Goal: Task Accomplishment & Management: Manage account settings

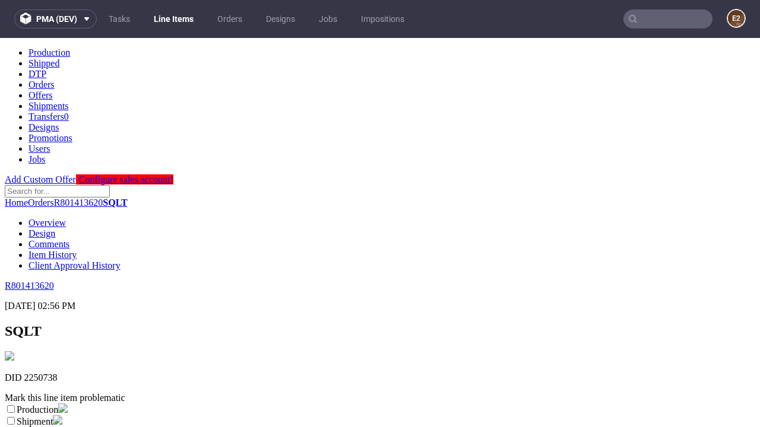
scroll to position [209, 0]
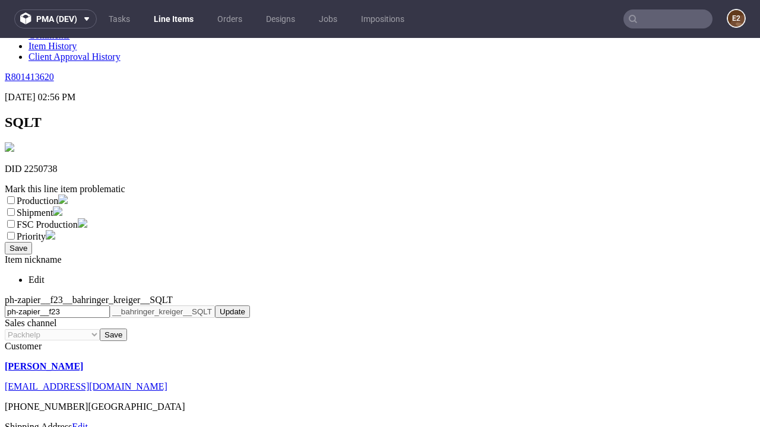
select select "dtp_ca_needed"
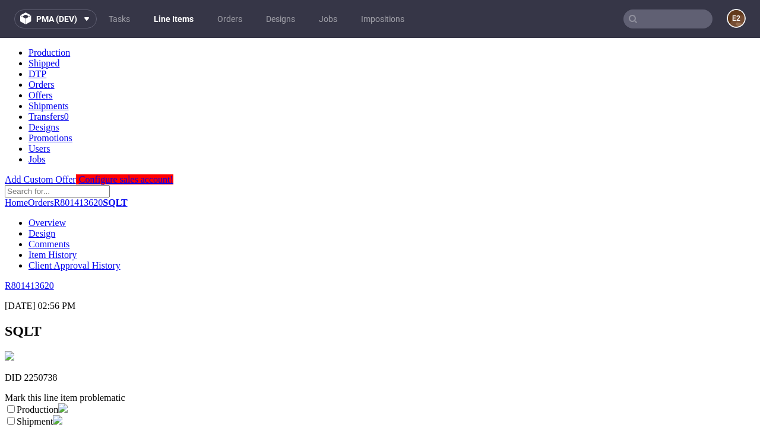
scroll to position [0, 0]
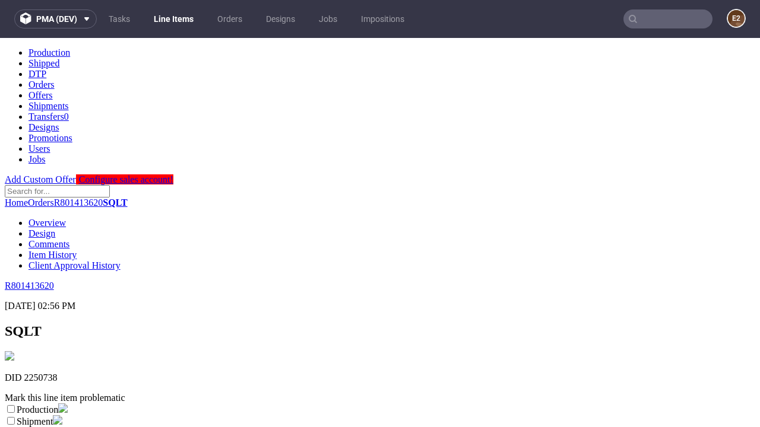
checkbox input "true"
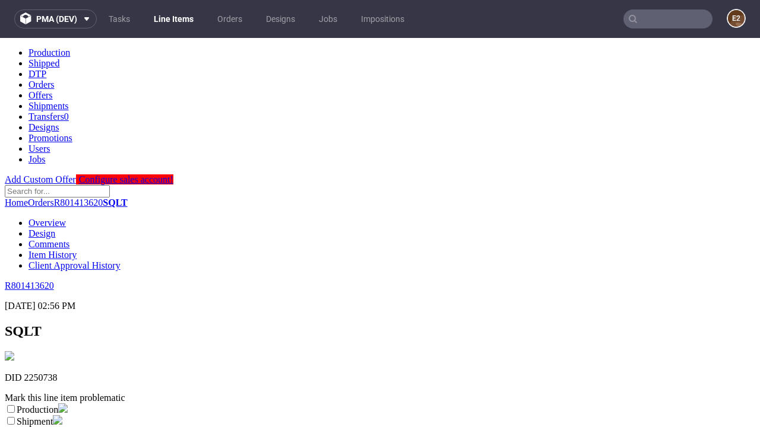
scroll to position [11, 0]
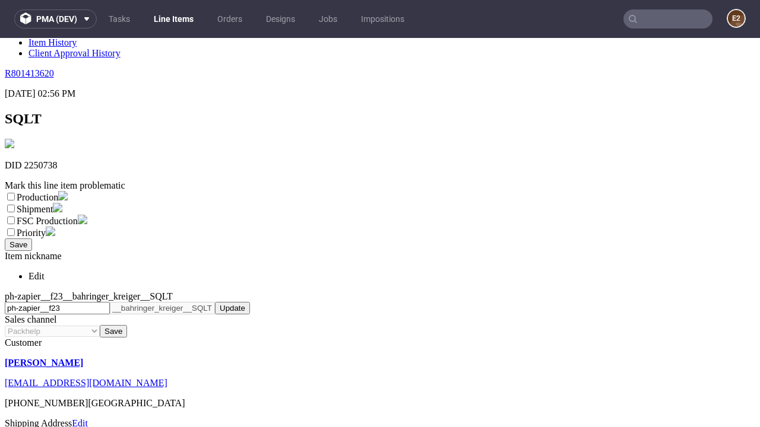
type textarea "test"
